Goal: Information Seeking & Learning: Learn about a topic

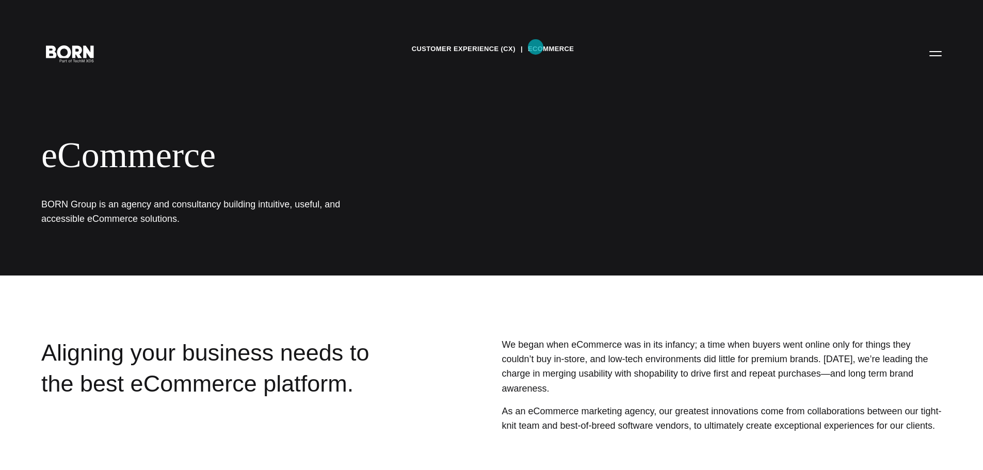
click at [536, 47] on link "eCommerce" at bounding box center [551, 48] width 46 height 15
click at [941, 49] on button "Primary Menu" at bounding box center [935, 53] width 25 height 22
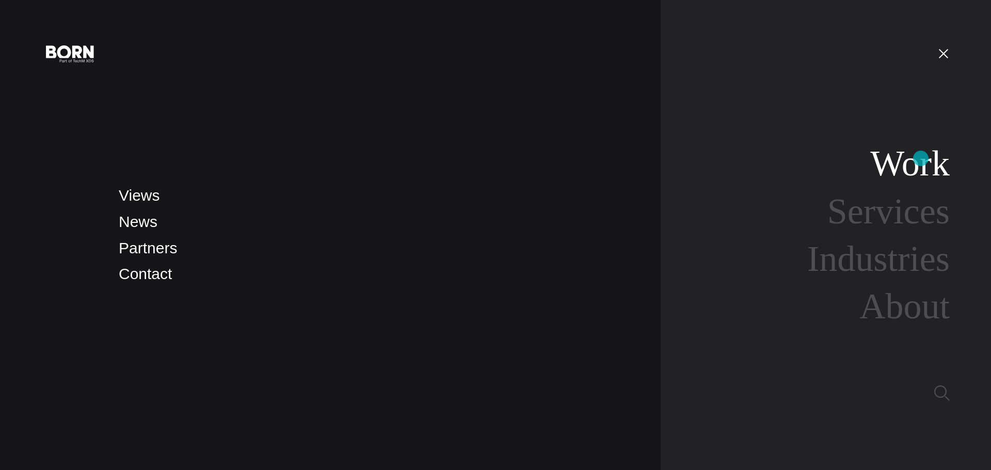
click at [921, 158] on link "Work" at bounding box center [909, 163] width 79 height 40
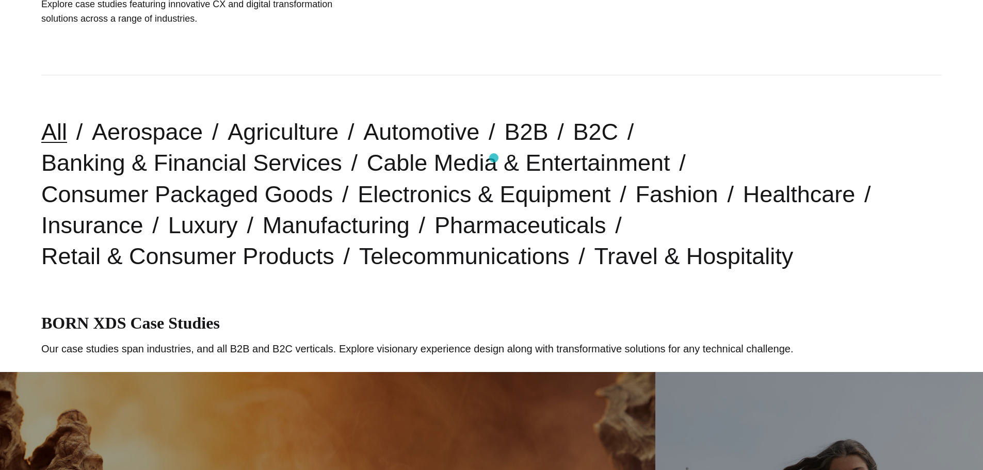
scroll to position [206, 0]
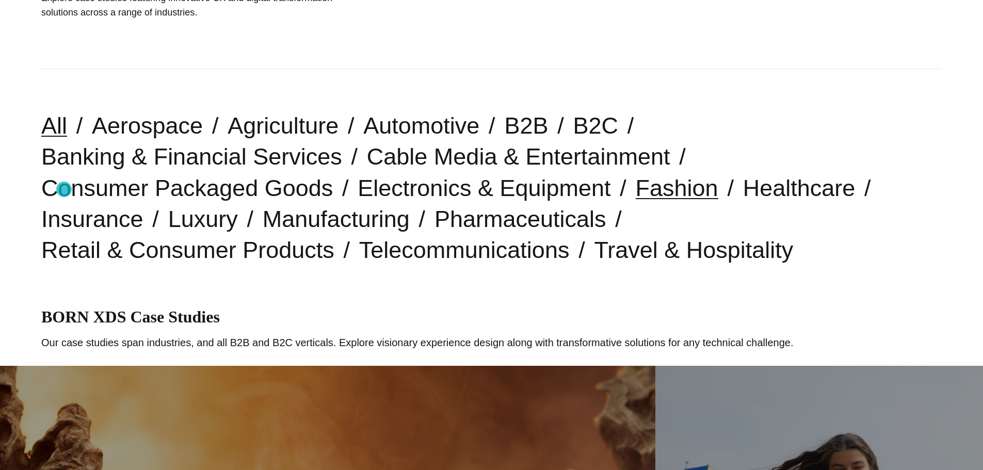
click at [636, 189] on link "Fashion" at bounding box center [677, 188] width 83 height 26
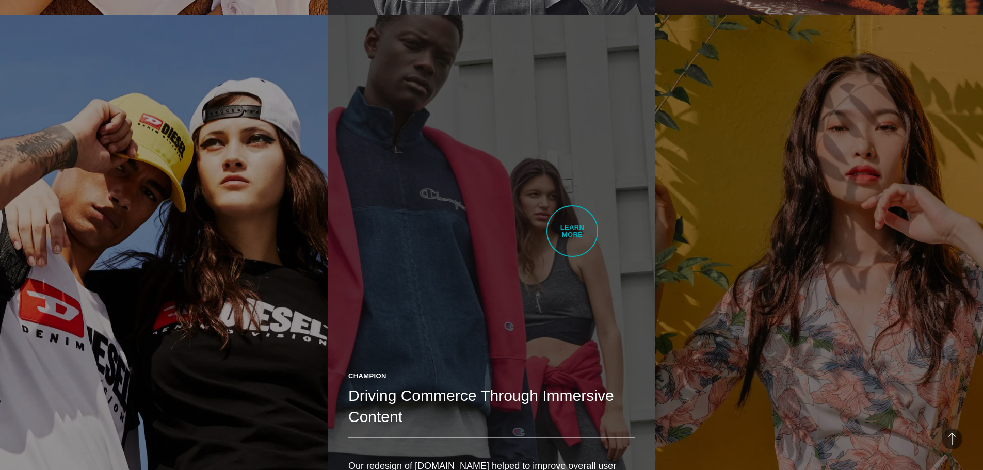
scroll to position [2168, 0]
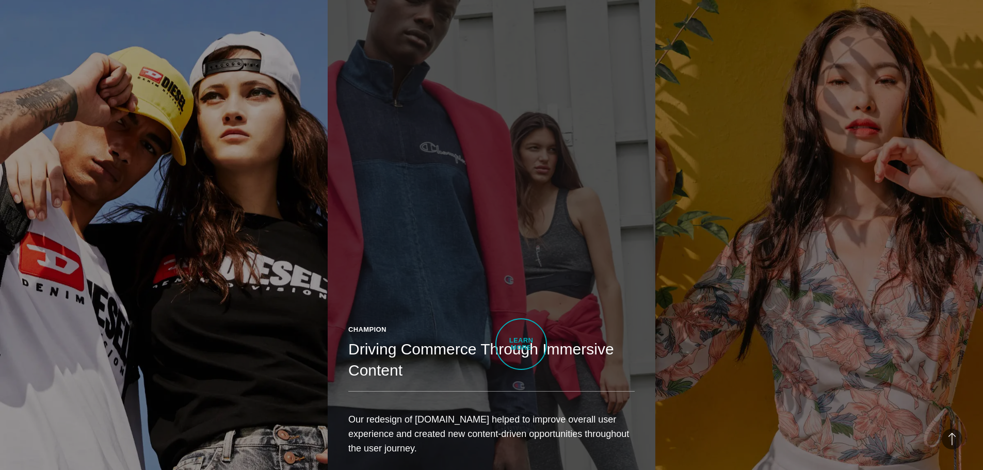
click at [521, 344] on h2 "Driving Commerce Through Immersive Content" at bounding box center [491, 359] width 286 height 41
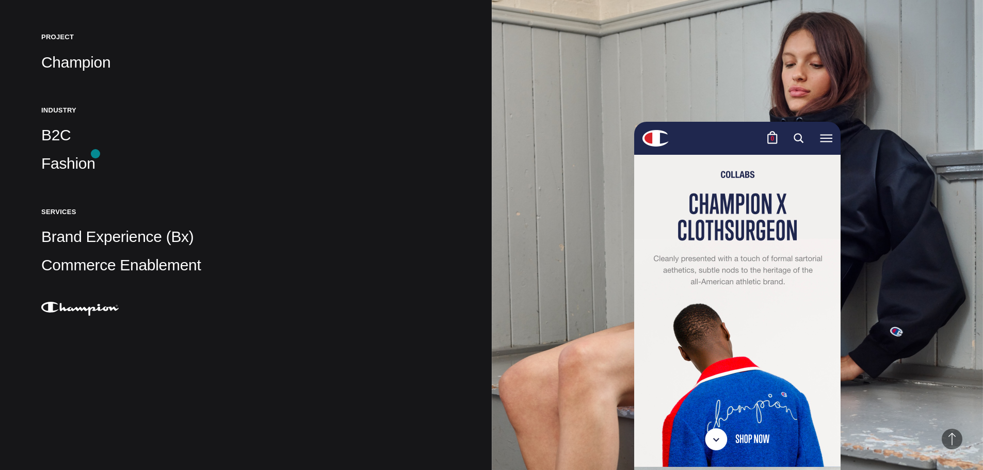
scroll to position [258, 0]
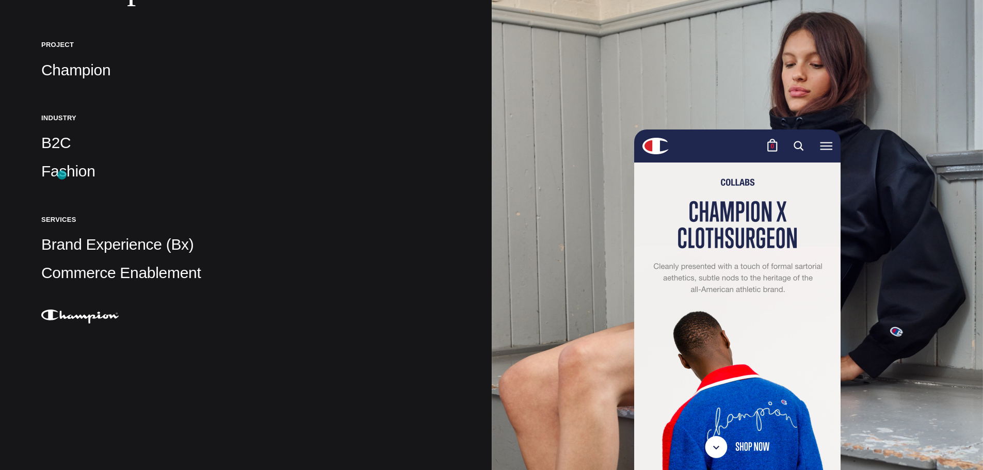
click at [62, 175] on p "Fashion" at bounding box center [245, 171] width 409 height 21
click at [85, 254] on p "Brand Experience (Bx)" at bounding box center [245, 244] width 409 height 21
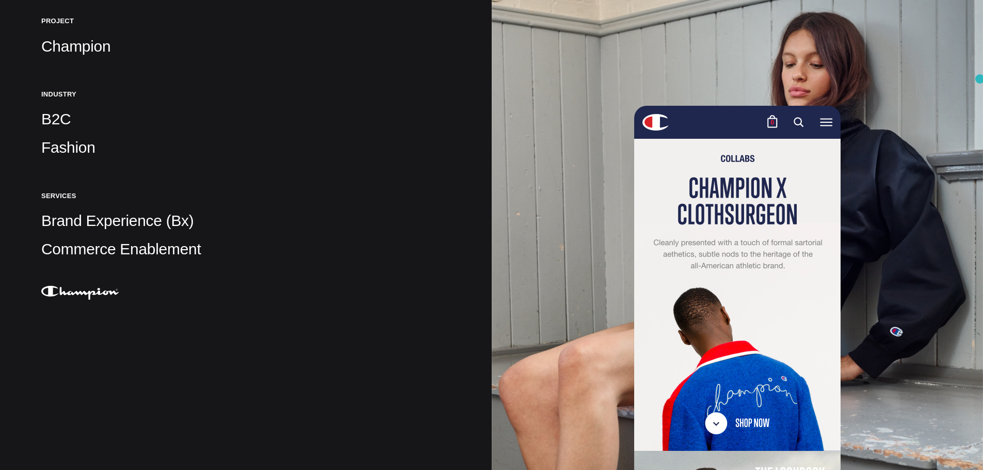
scroll to position [0, 0]
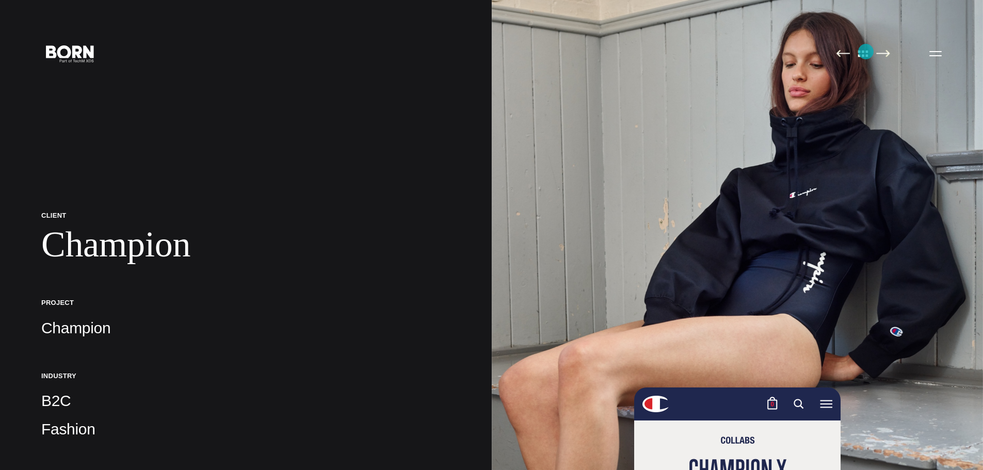
click at [864, 51] on img at bounding box center [864, 54] width 22 height 8
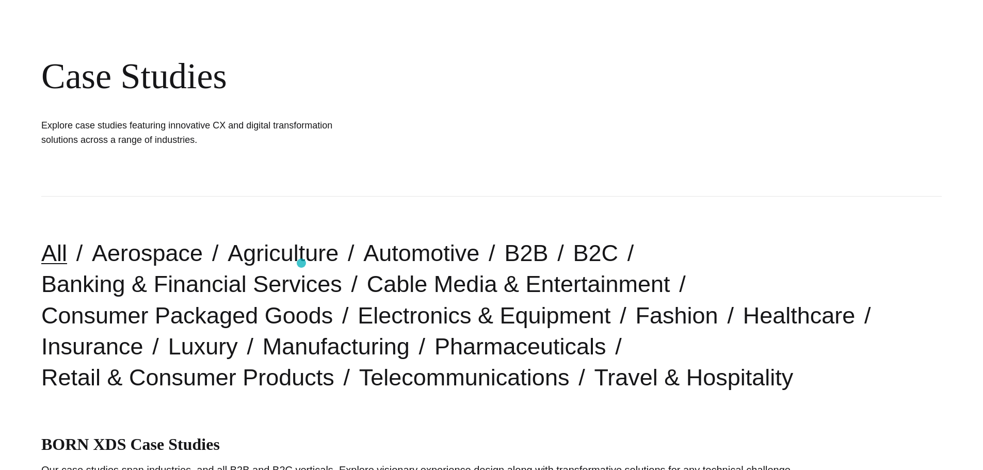
scroll to position [206, 0]
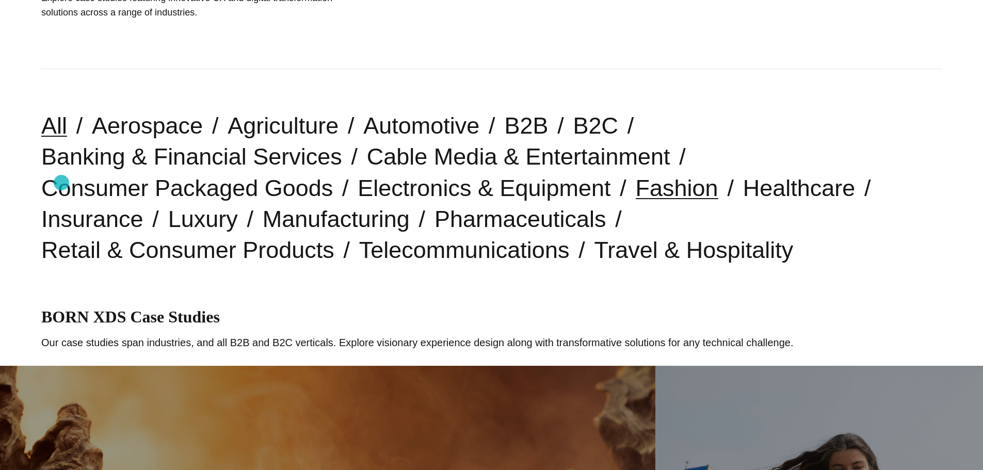
click at [636, 183] on link "Fashion" at bounding box center [677, 188] width 83 height 26
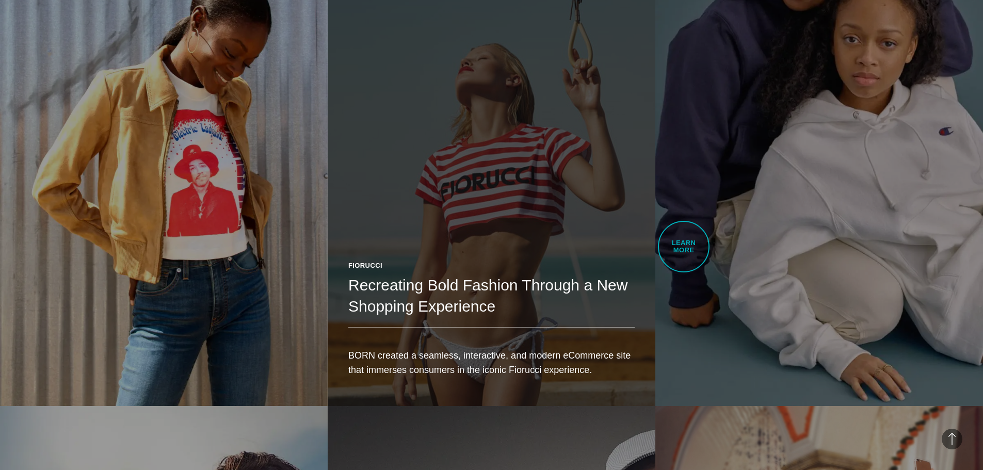
scroll to position [1239, 0]
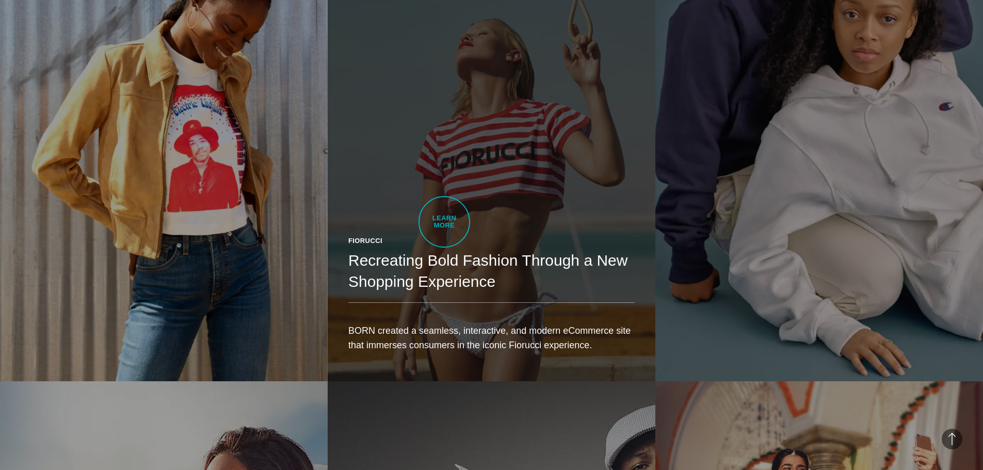
click at [444, 250] on h2 "Recreating Bold Fashion Through a New Shopping Experience" at bounding box center [491, 270] width 286 height 41
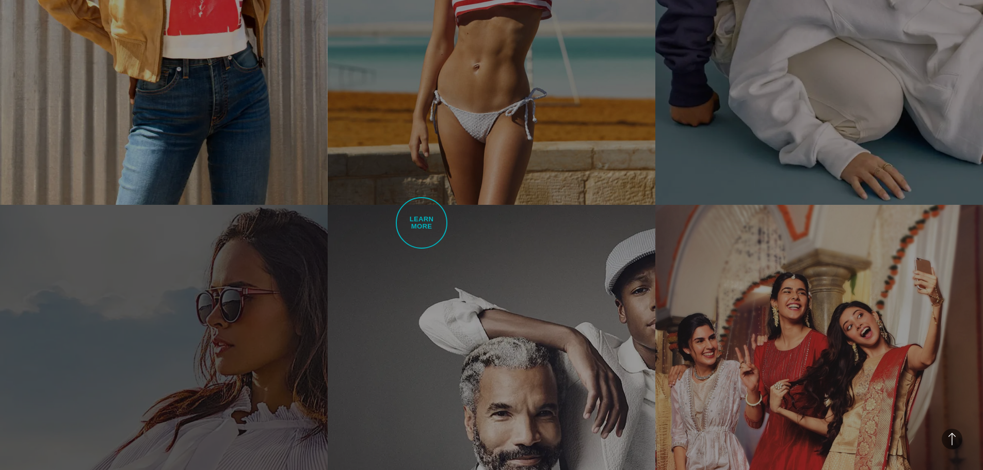
scroll to position [1600, 0]
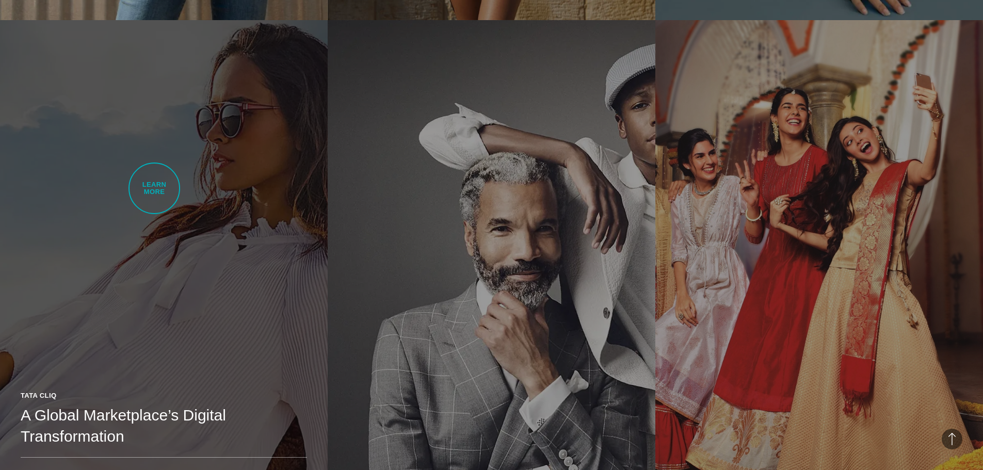
click at [154, 188] on link "Tata Cliq A Global Marketplace’s Digital Transformation We designed and deliver…" at bounding box center [164, 278] width 328 height 516
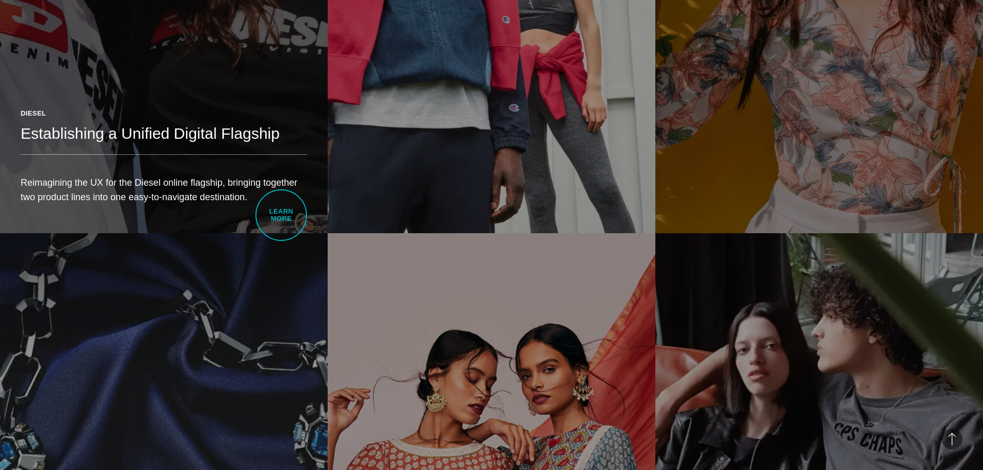
scroll to position [2684, 0]
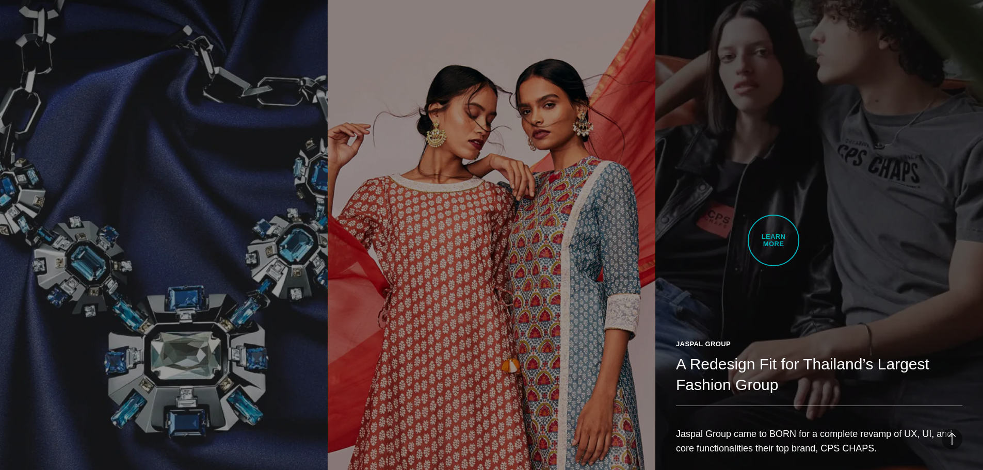
click at [774, 241] on link "Jaspal Group A Redesign Fit for Thailand’s Largest Fashion Group Jaspal Group c…" at bounding box center [819, 227] width 328 height 516
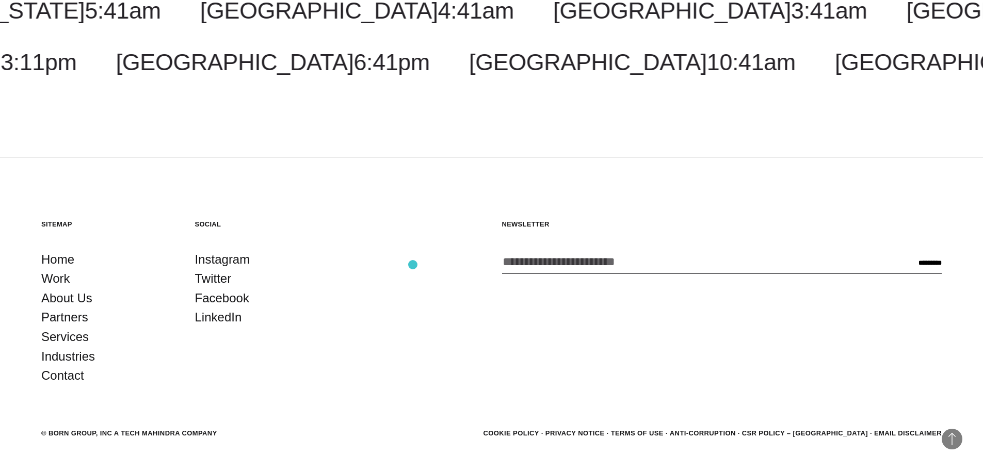
scroll to position [3316, 0]
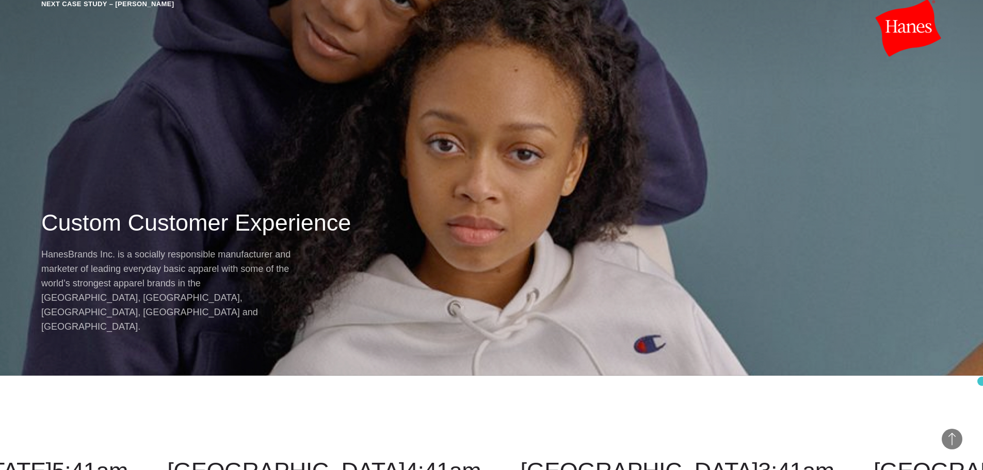
scroll to position [14531, 0]
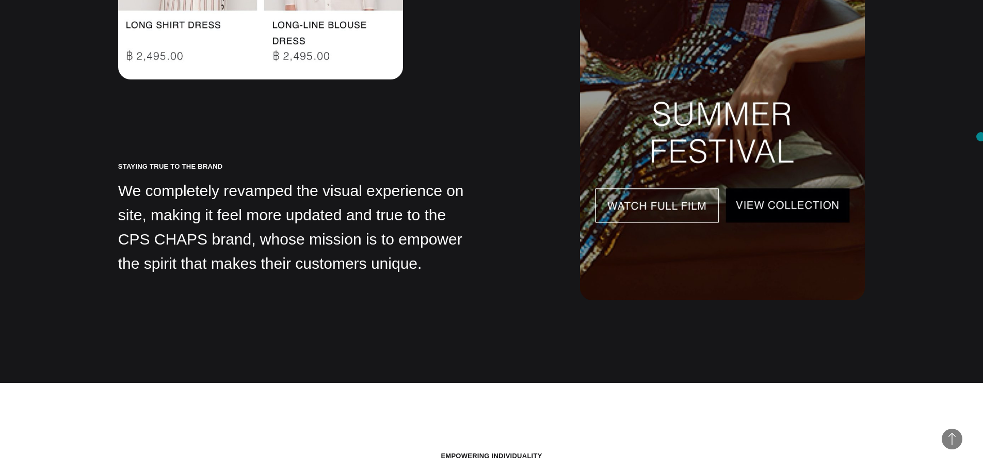
scroll to position [2655, 0]
